Goal: Find contact information: Find contact information

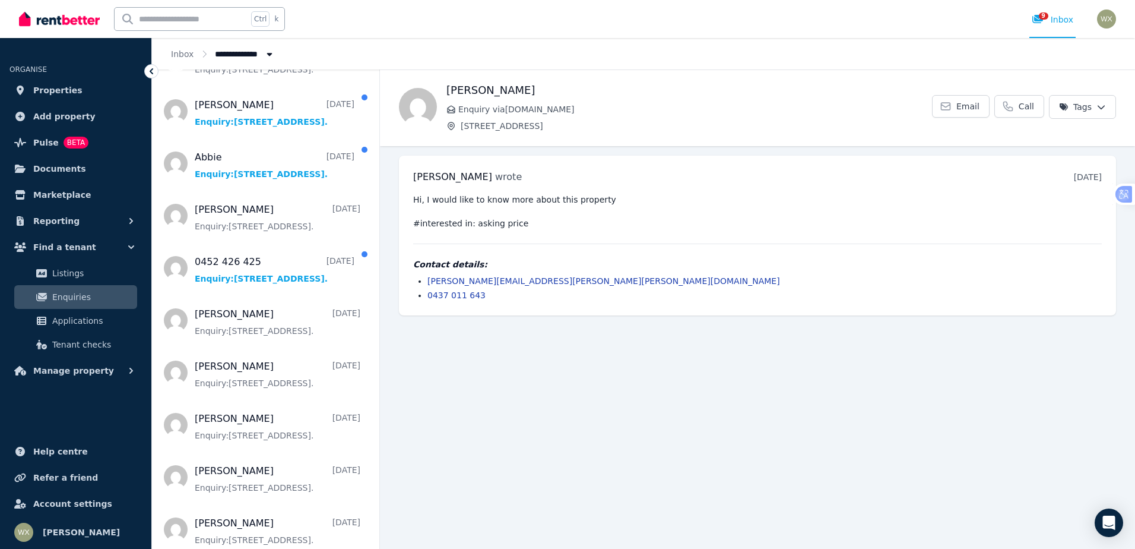
scroll to position [1722, 0]
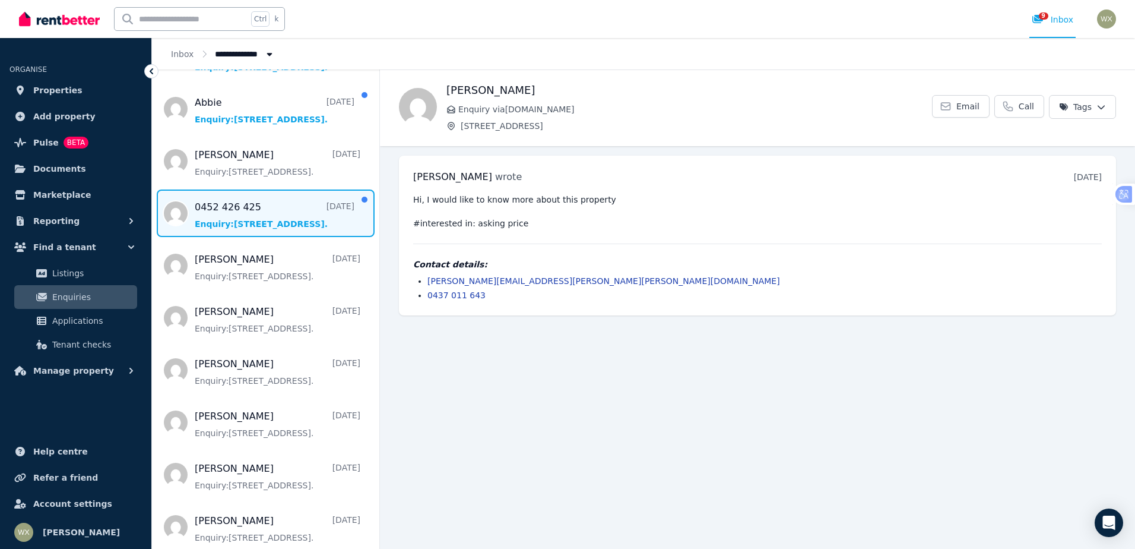
click at [218, 215] on span "Message list" at bounding box center [265, 213] width 227 height 48
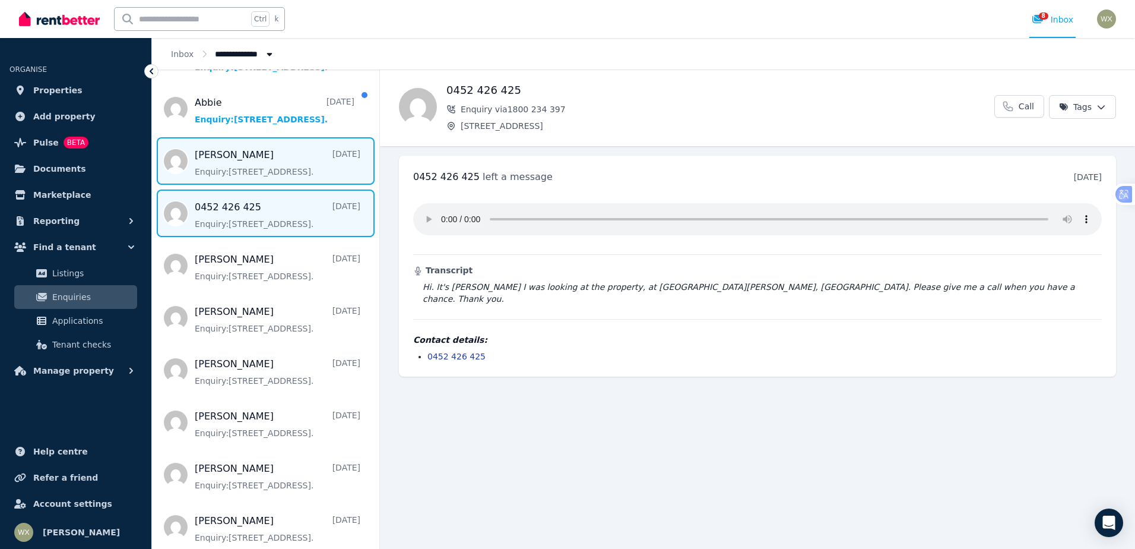
click at [244, 163] on span "Message list" at bounding box center [265, 161] width 227 height 48
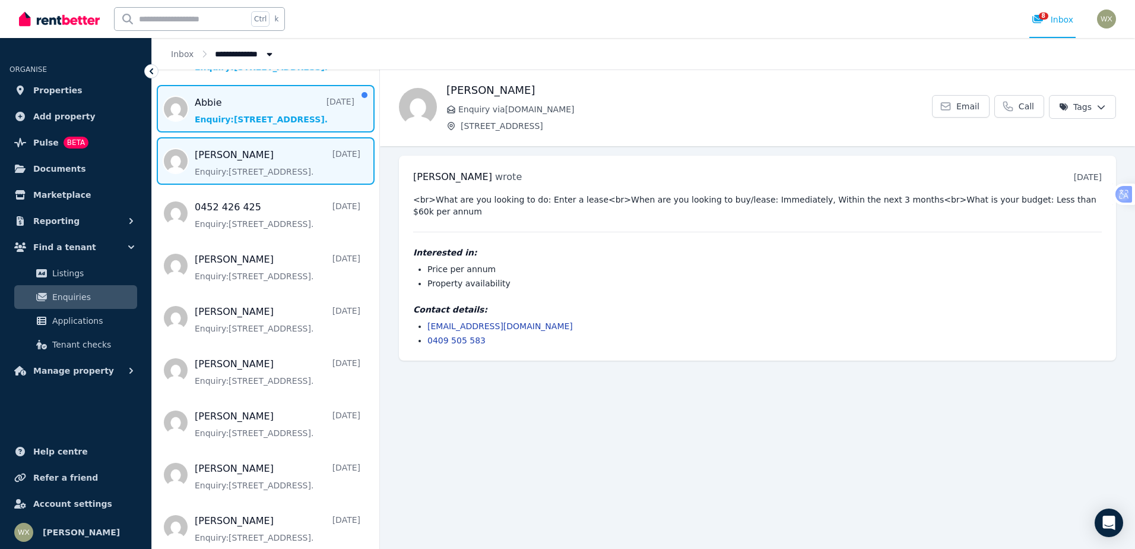
click at [260, 115] on span "Message list" at bounding box center [265, 109] width 227 height 48
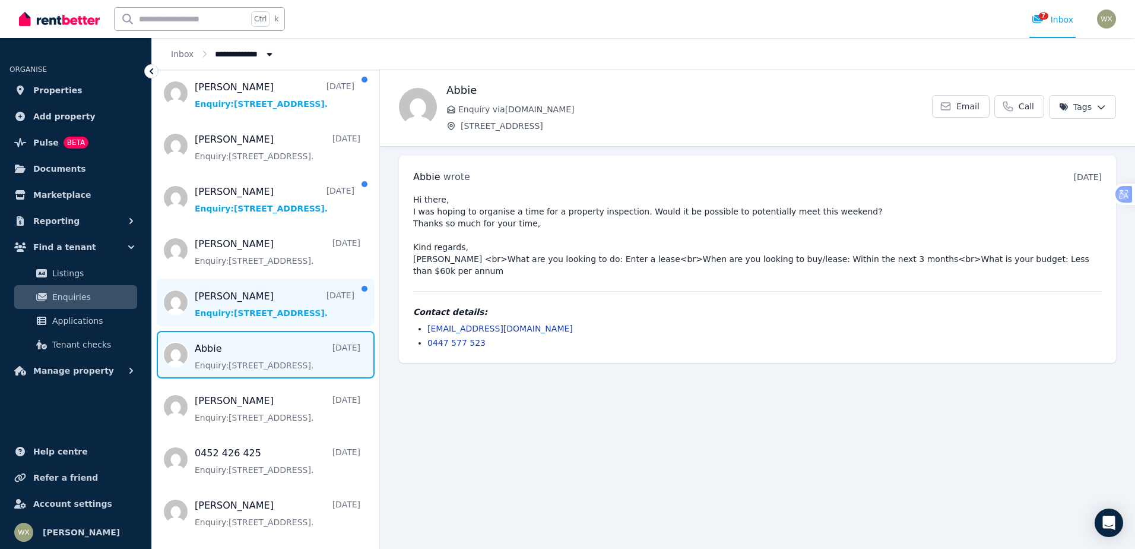
scroll to position [1425, 0]
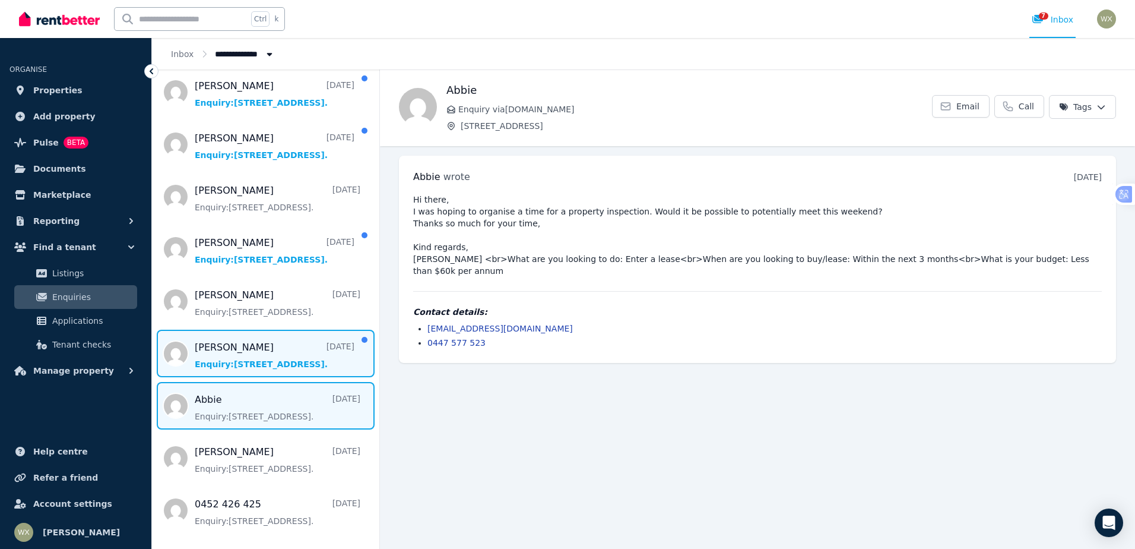
click at [242, 353] on span "Message list" at bounding box center [265, 354] width 227 height 48
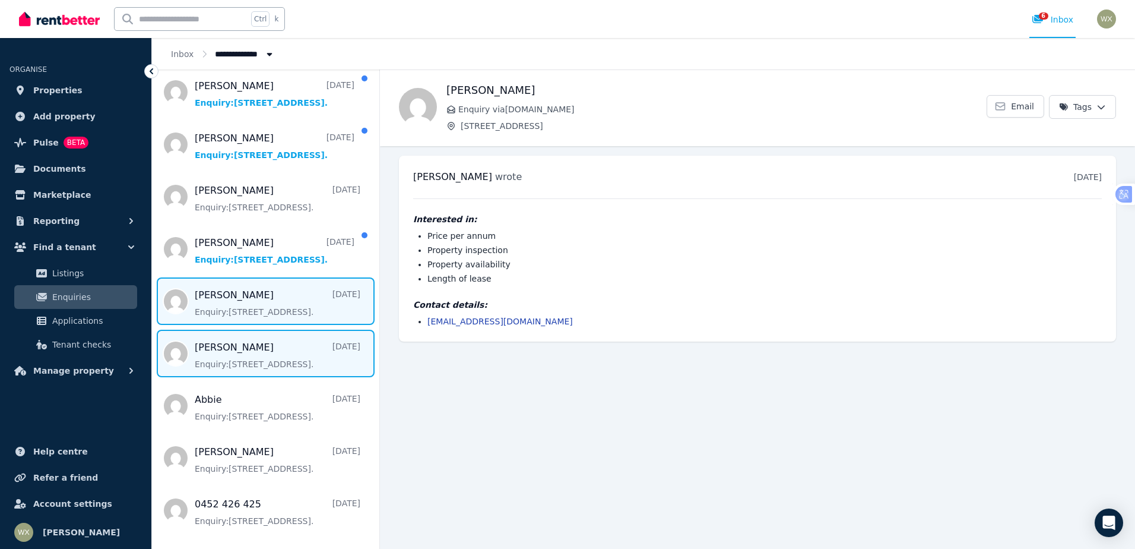
click at [248, 302] on span "Message list" at bounding box center [265, 301] width 227 height 48
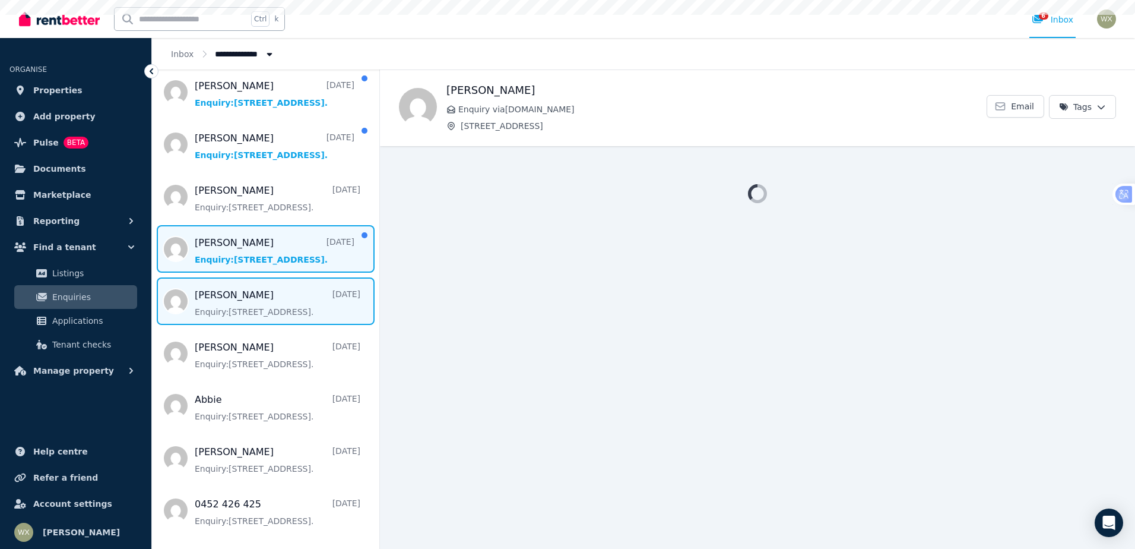
click at [246, 257] on span "Message list" at bounding box center [265, 249] width 227 height 48
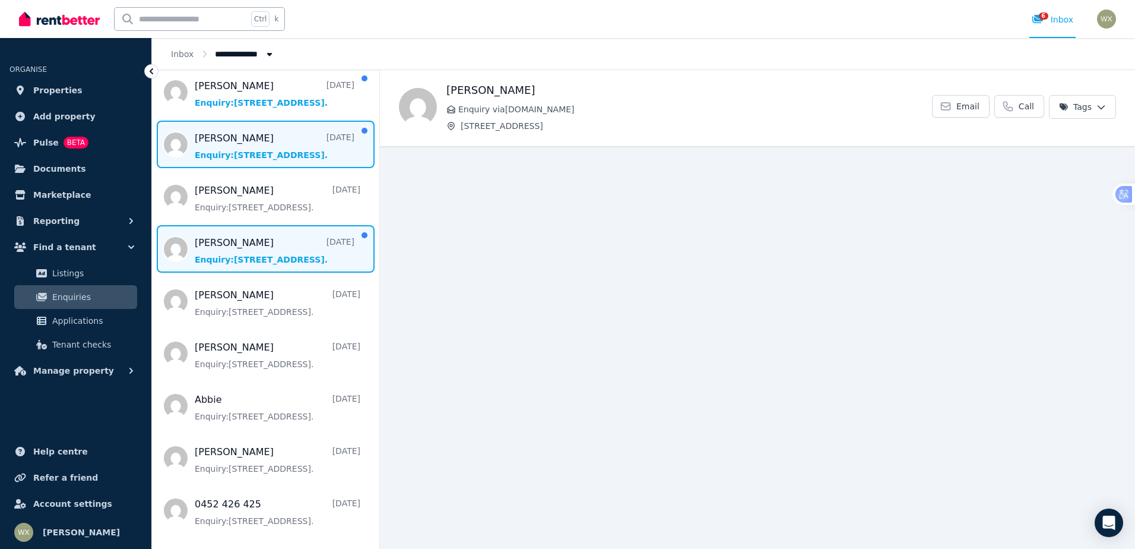
click at [248, 152] on span "Message list" at bounding box center [265, 145] width 227 height 48
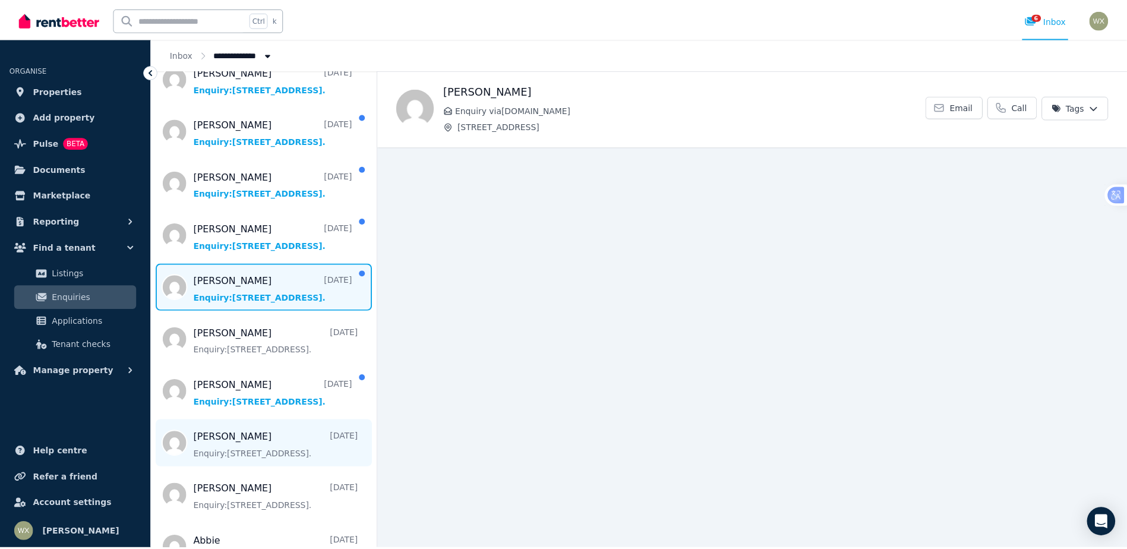
scroll to position [1188, 0]
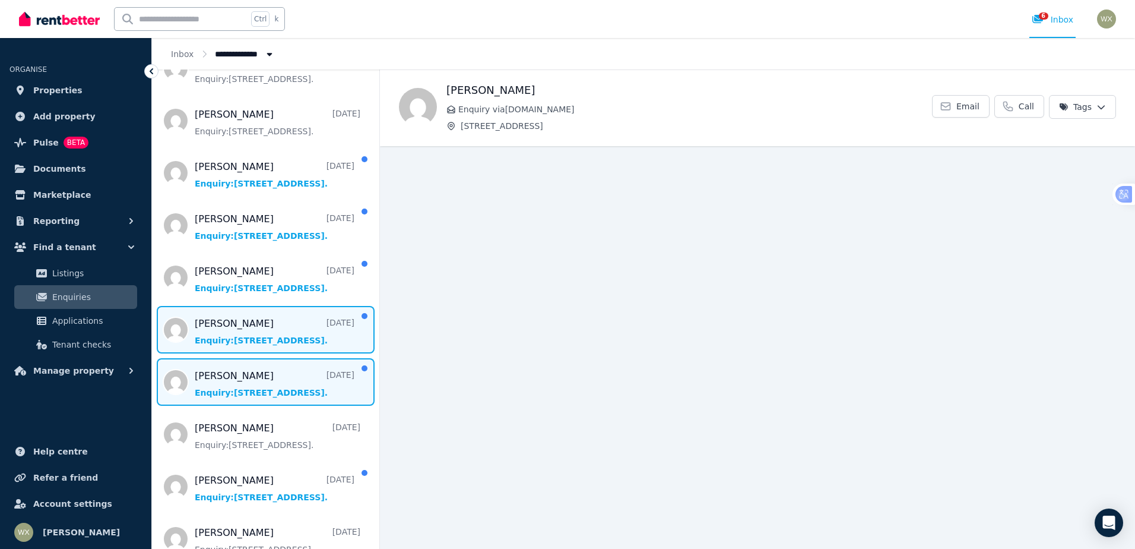
click at [230, 330] on span "Message list" at bounding box center [265, 330] width 227 height 48
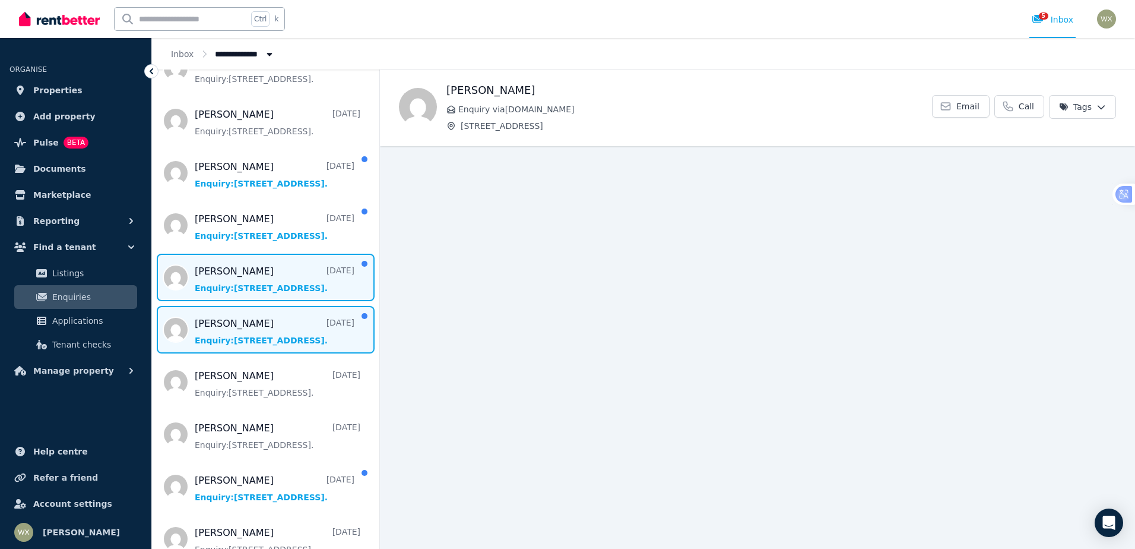
click at [238, 279] on span "Message list" at bounding box center [265, 278] width 227 height 48
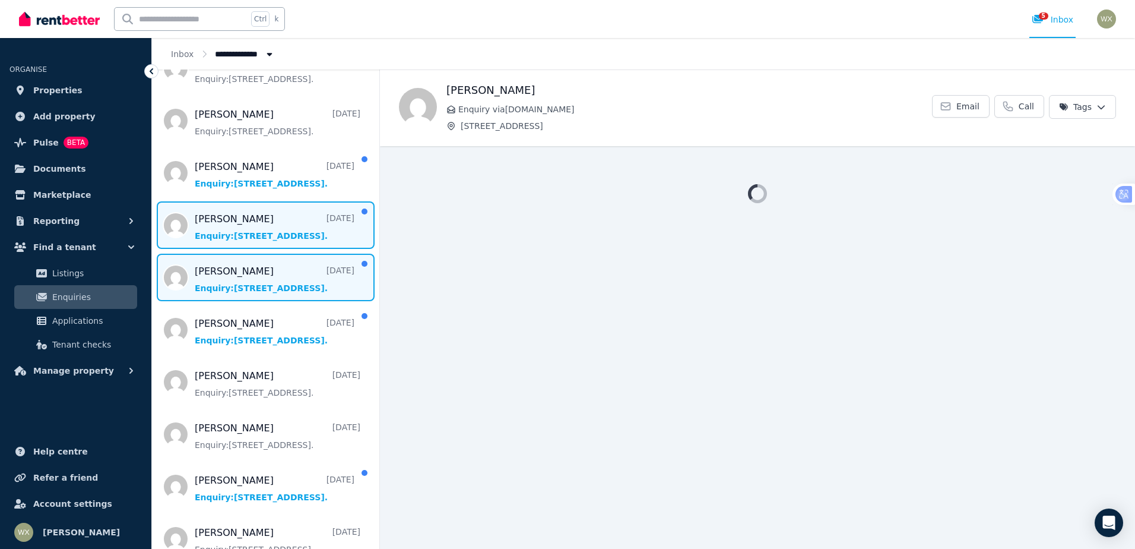
click at [238, 237] on span "Message list" at bounding box center [265, 225] width 227 height 48
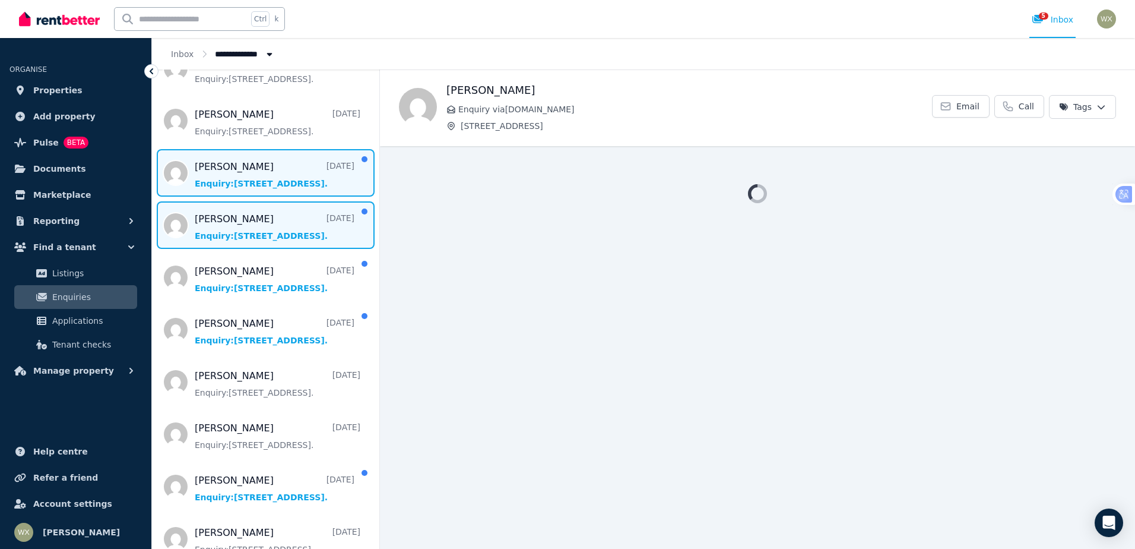
click at [223, 174] on span "Message list" at bounding box center [265, 173] width 227 height 48
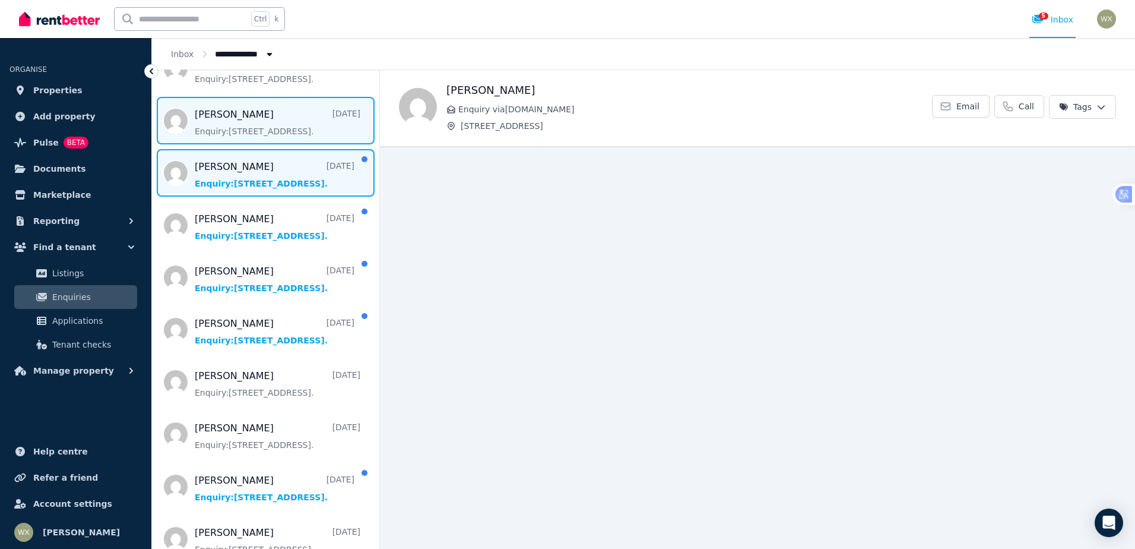
click at [240, 132] on span "Message list" at bounding box center [265, 121] width 227 height 48
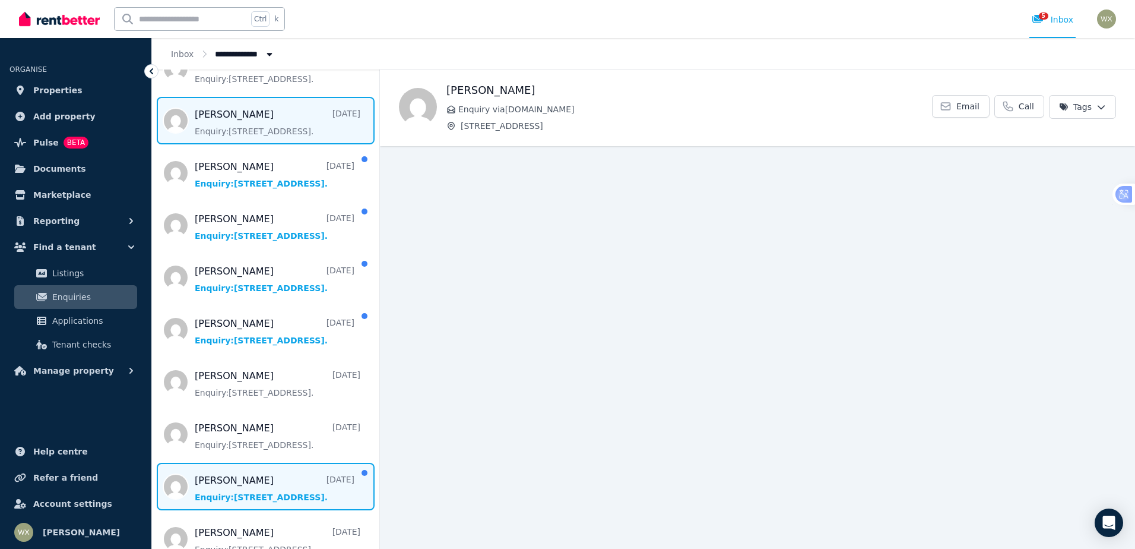
click at [248, 488] on span "Message list" at bounding box center [265, 487] width 227 height 48
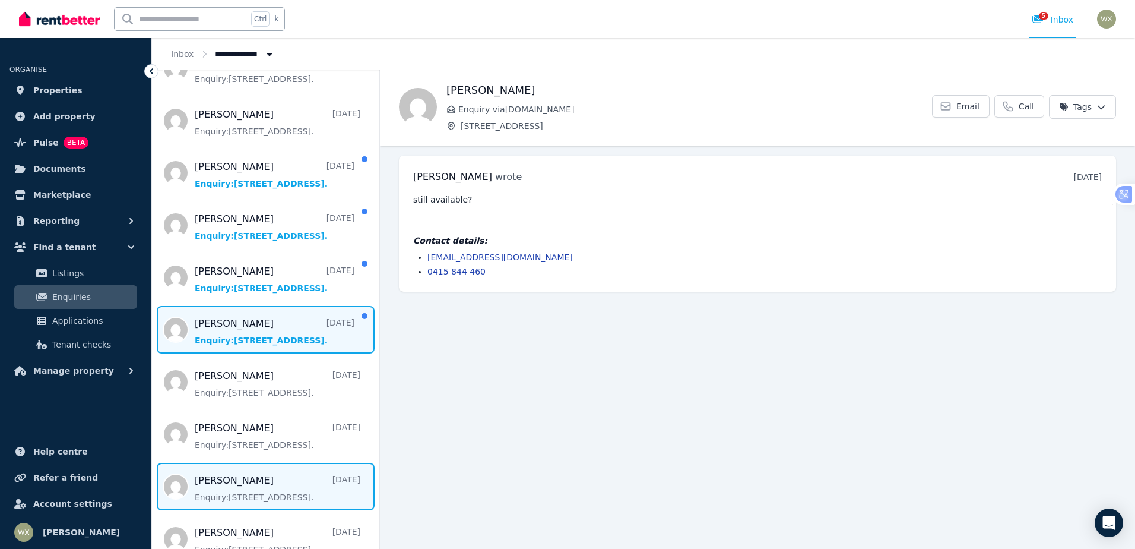
click at [220, 327] on span "Message list" at bounding box center [265, 330] width 227 height 48
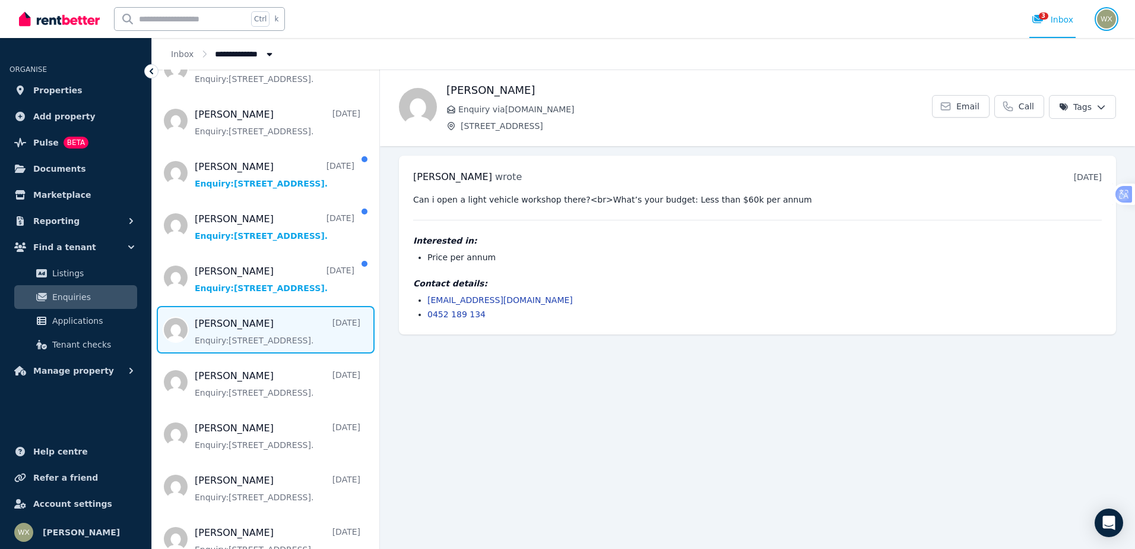
click at [1111, 17] on img "button" at bounding box center [1106, 19] width 19 height 19
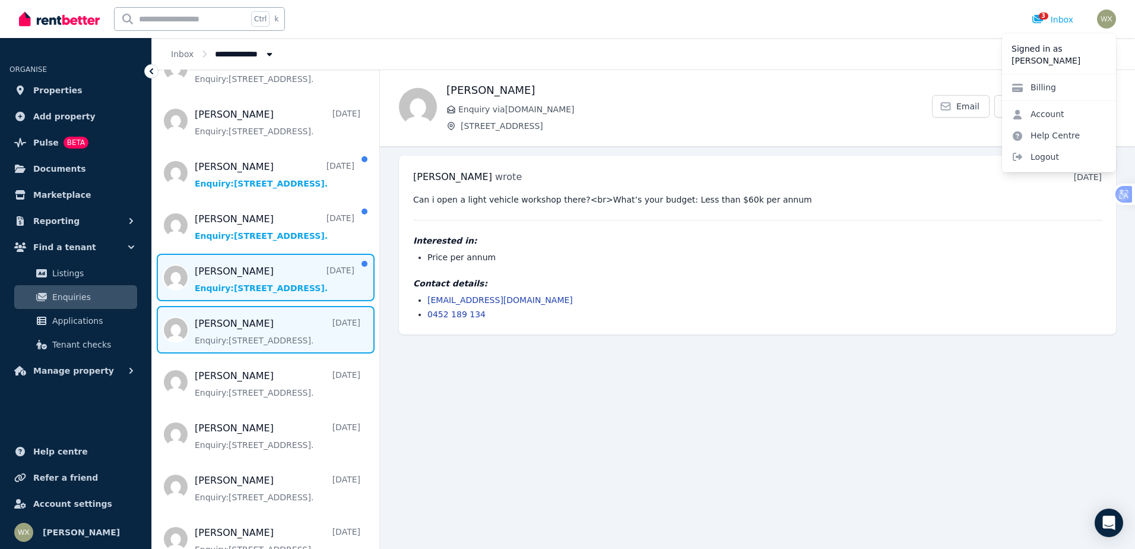
click at [258, 274] on span "Message list" at bounding box center [265, 278] width 227 height 48
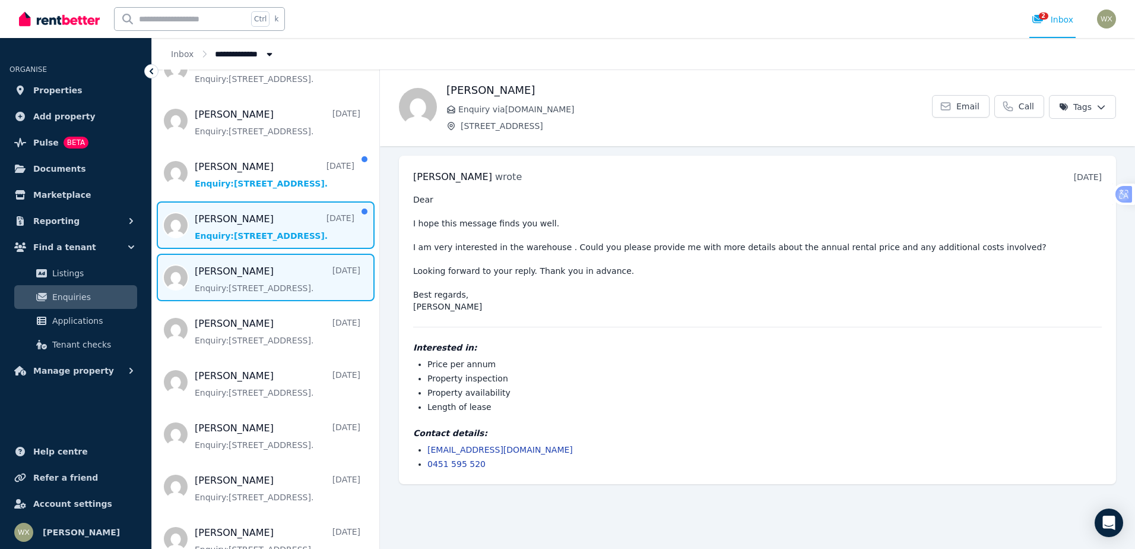
click at [235, 231] on span "Message list" at bounding box center [265, 225] width 227 height 48
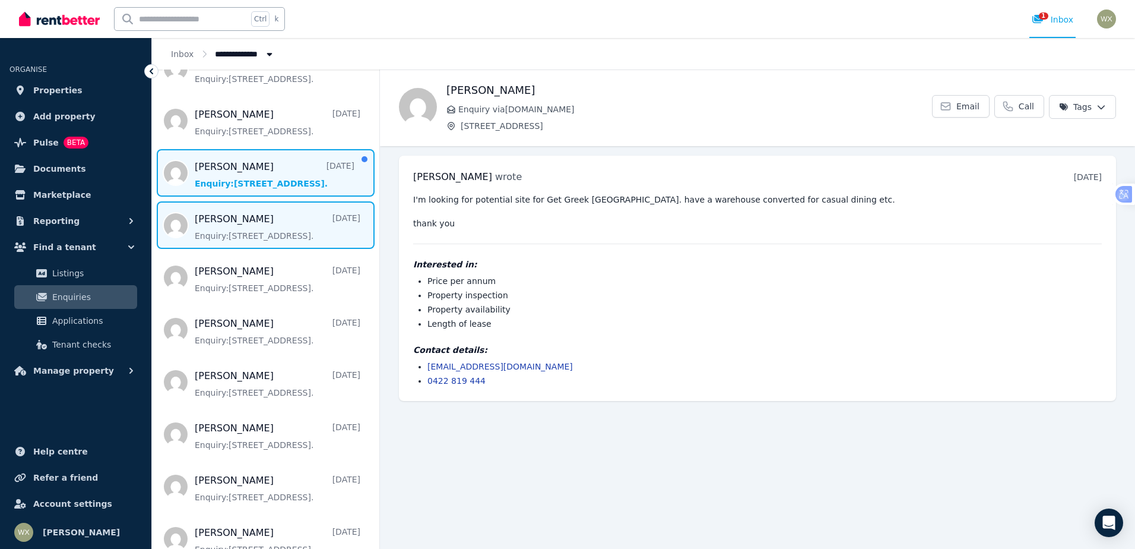
click at [249, 182] on span "Message list" at bounding box center [265, 173] width 227 height 48
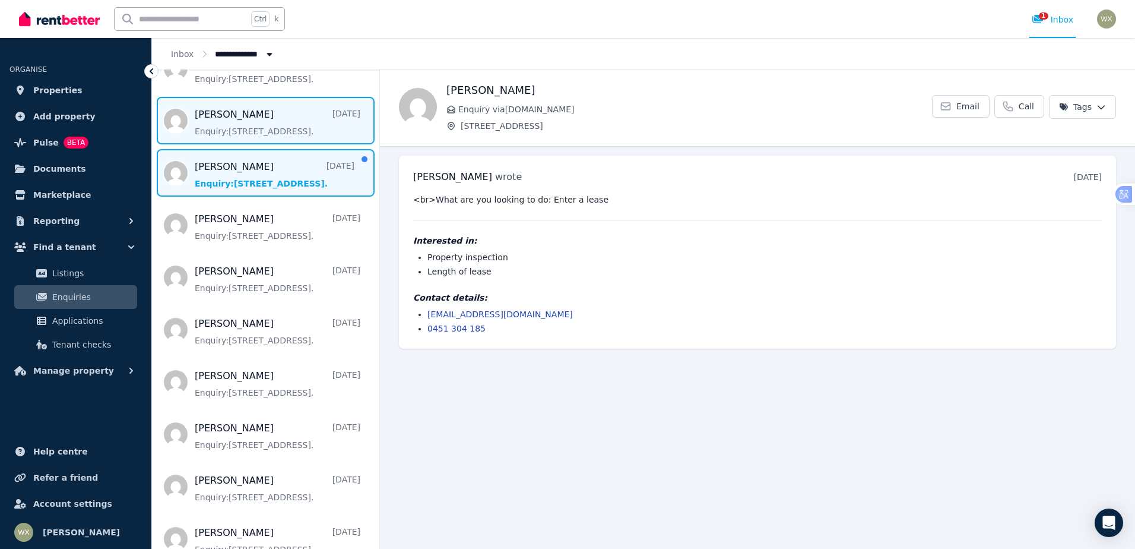
click at [250, 115] on span "Message list" at bounding box center [265, 121] width 227 height 48
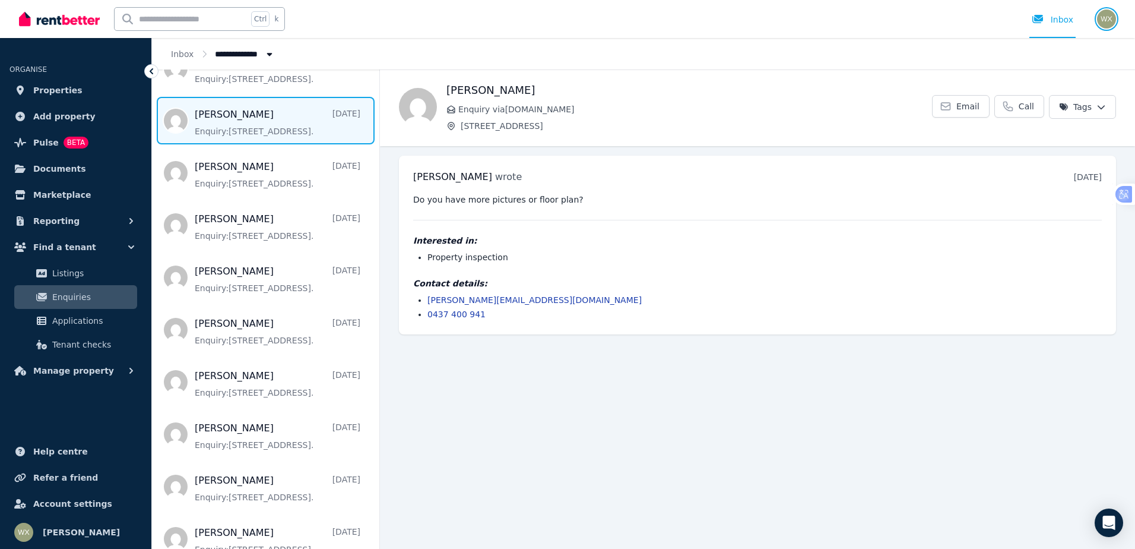
click at [1100, 21] on img "button" at bounding box center [1106, 19] width 19 height 19
click at [1030, 113] on link "Account" at bounding box center [1038, 113] width 72 height 21
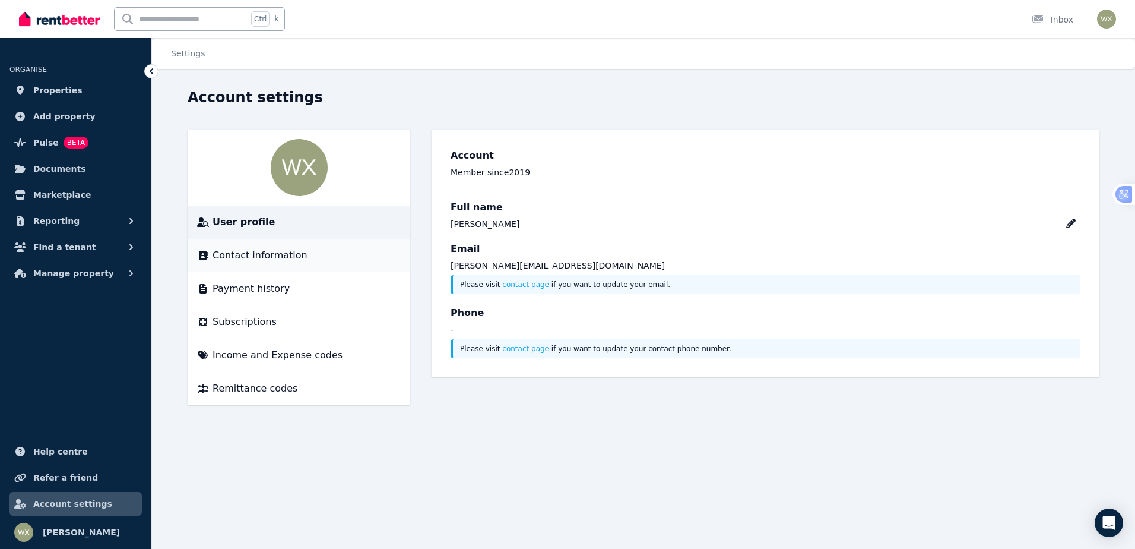
click at [268, 261] on span "Contact information" at bounding box center [260, 255] width 95 height 14
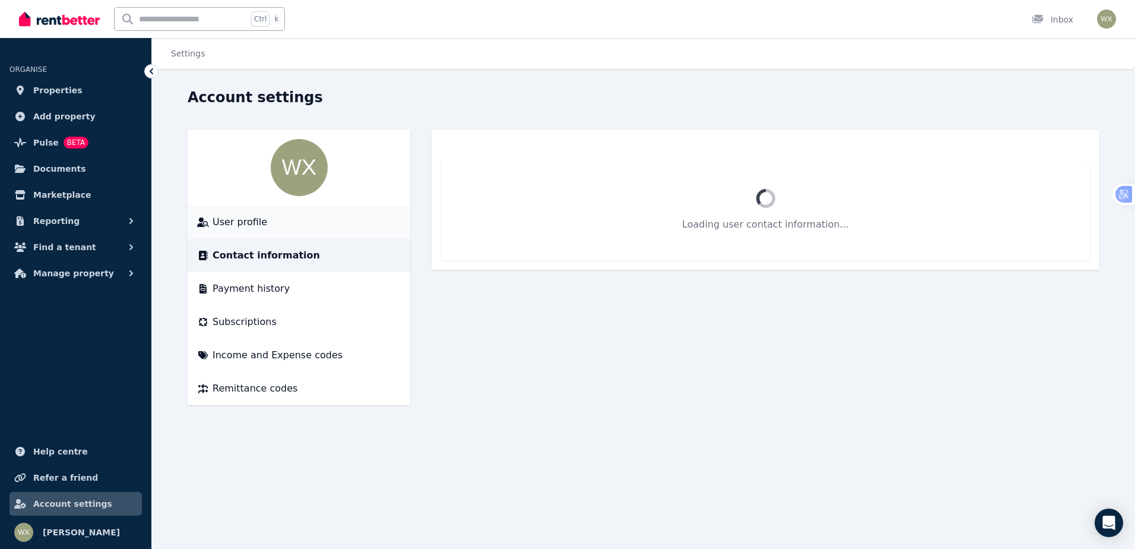
click at [269, 223] on div "User profile" at bounding box center [299, 222] width 204 height 14
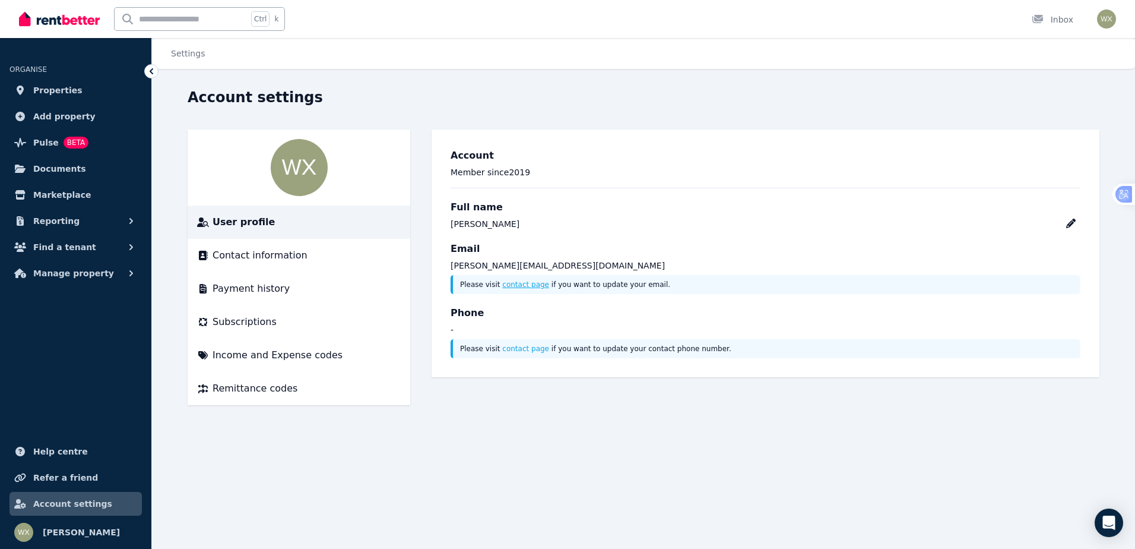
click at [503, 281] on link "contact page" at bounding box center [525, 284] width 47 height 8
